Goal: Find specific page/section: Find specific page/section

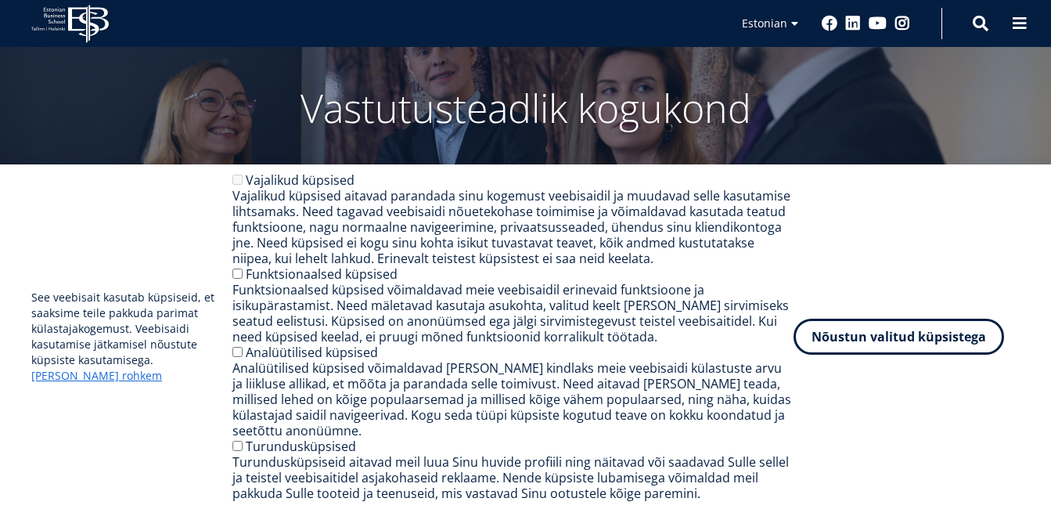
scroll to position [78, 0]
click at [927, 336] on button "Nõustun valitud küpsistega" at bounding box center [899, 333] width 211 height 36
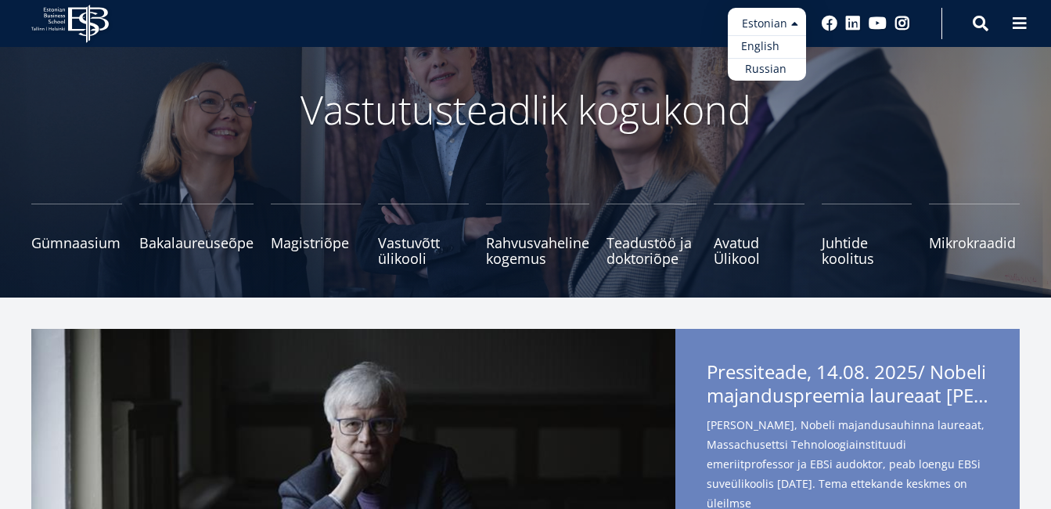
click at [775, 48] on link "English" at bounding box center [767, 46] width 78 height 23
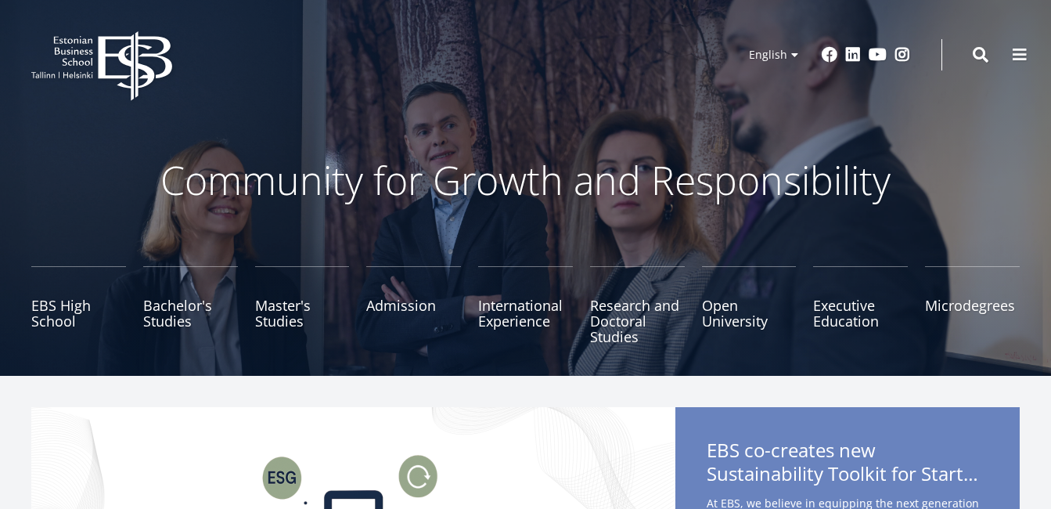
click at [1019, 52] on span at bounding box center [1020, 55] width 16 height 16
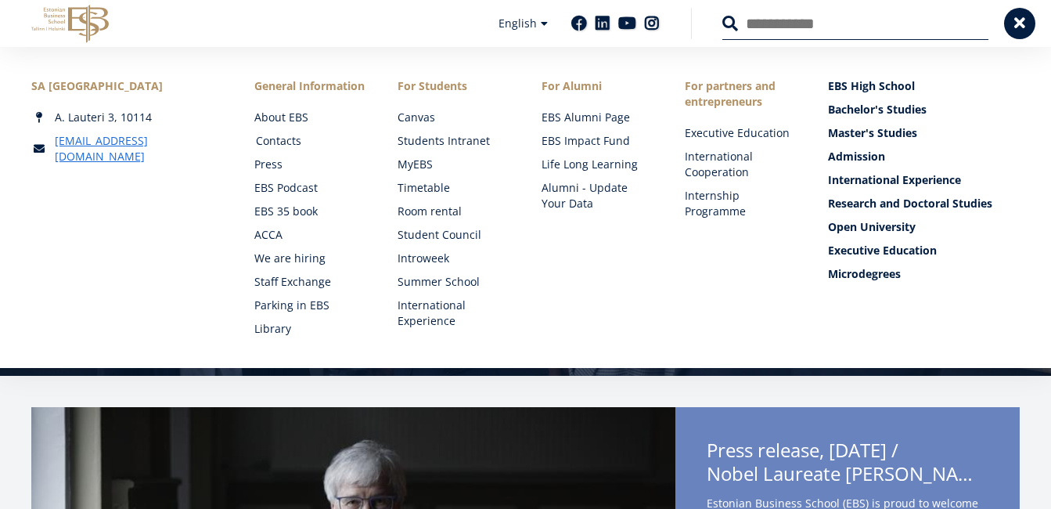
click at [295, 149] on link "Contacts" at bounding box center [312, 141] width 112 height 16
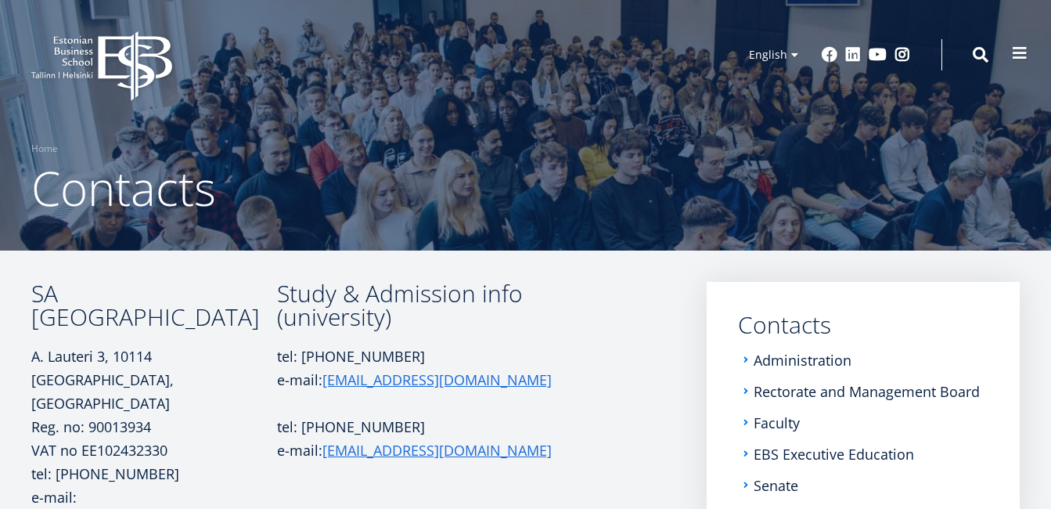
click at [1026, 58] on span at bounding box center [1020, 53] width 16 height 16
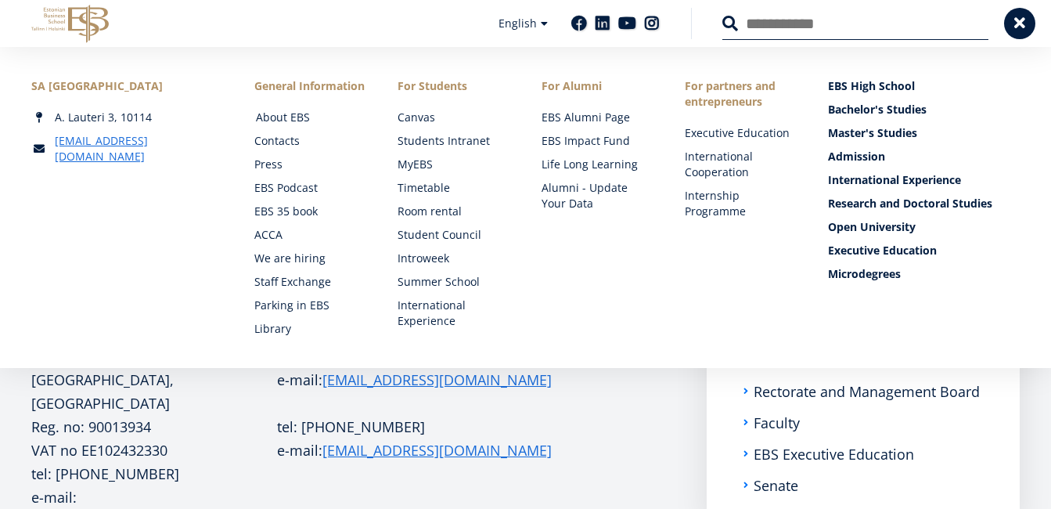
click at [279, 125] on link "About EBS" at bounding box center [312, 118] width 112 height 16
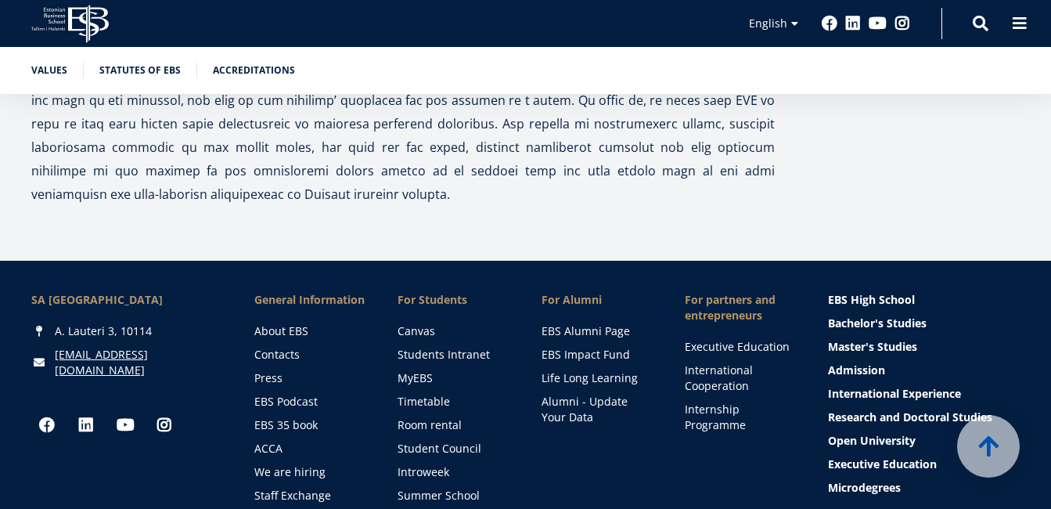
scroll to position [4963, 0]
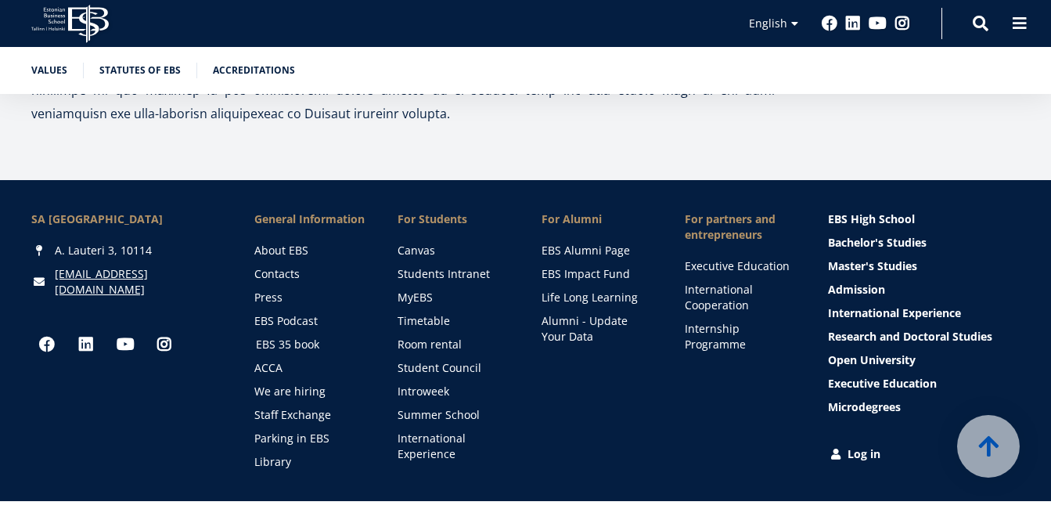
click at [283, 337] on link "EBS 35 book" at bounding box center [312, 345] width 112 height 16
